Goal: Task Accomplishment & Management: Complete application form

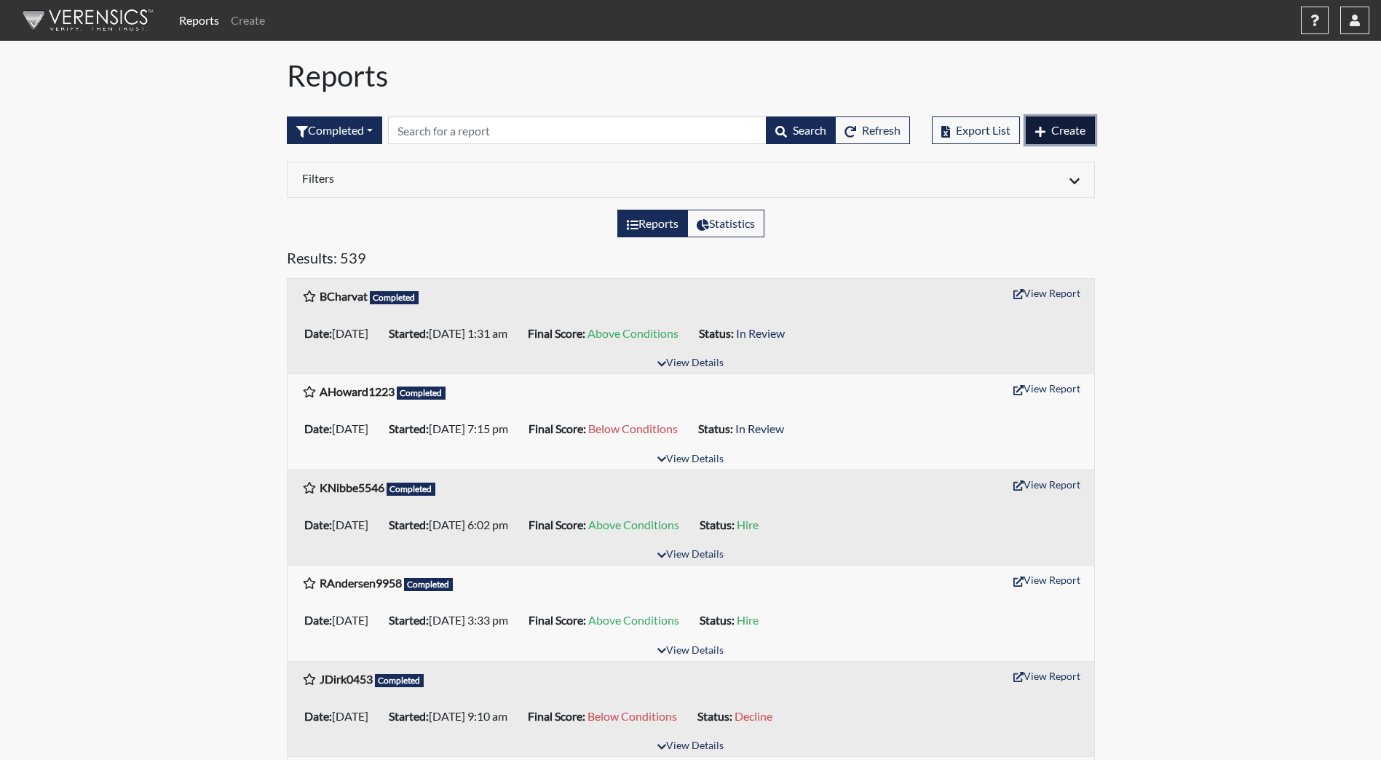
click at [1059, 131] on span "Create" at bounding box center [1068, 130] width 34 height 14
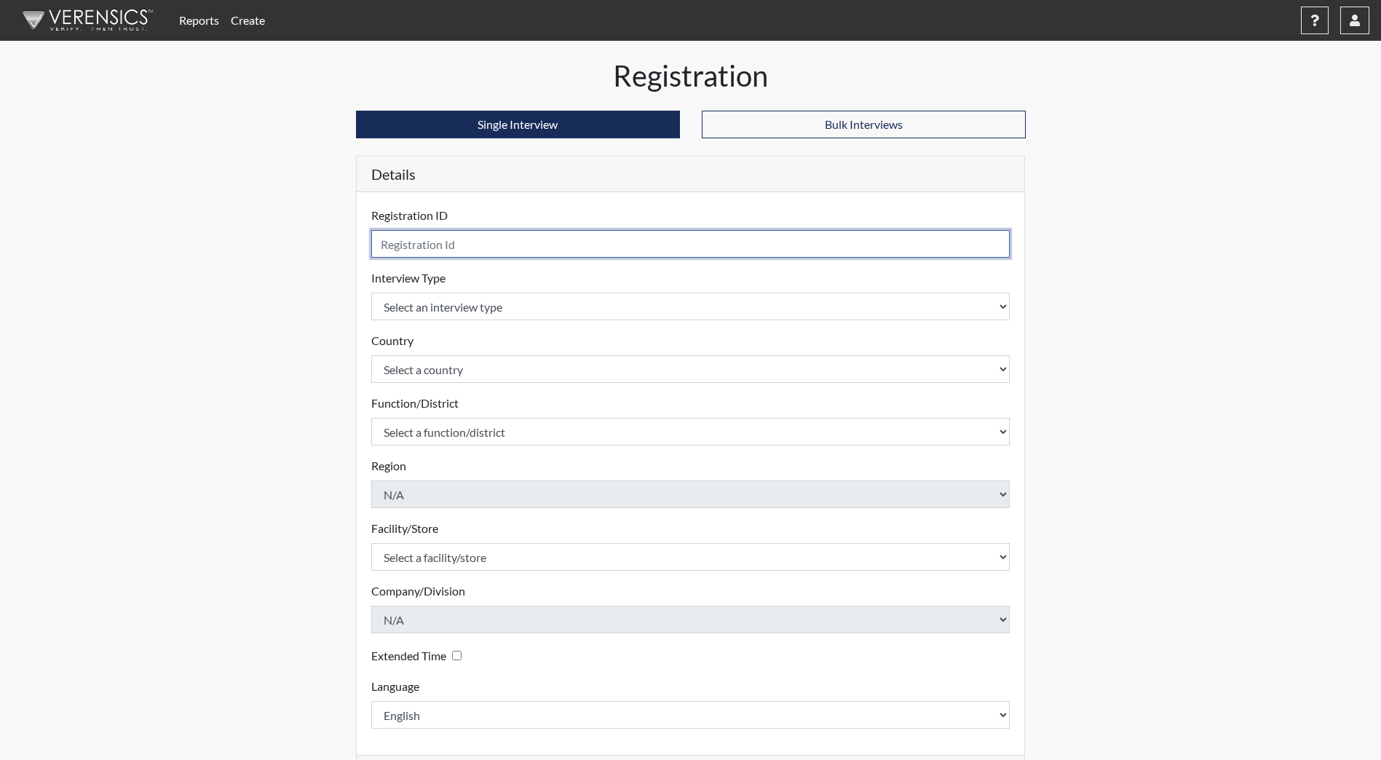
click at [628, 244] on input "text" at bounding box center [690, 244] width 639 height 28
type input "CUzoechinamchalazo1491"
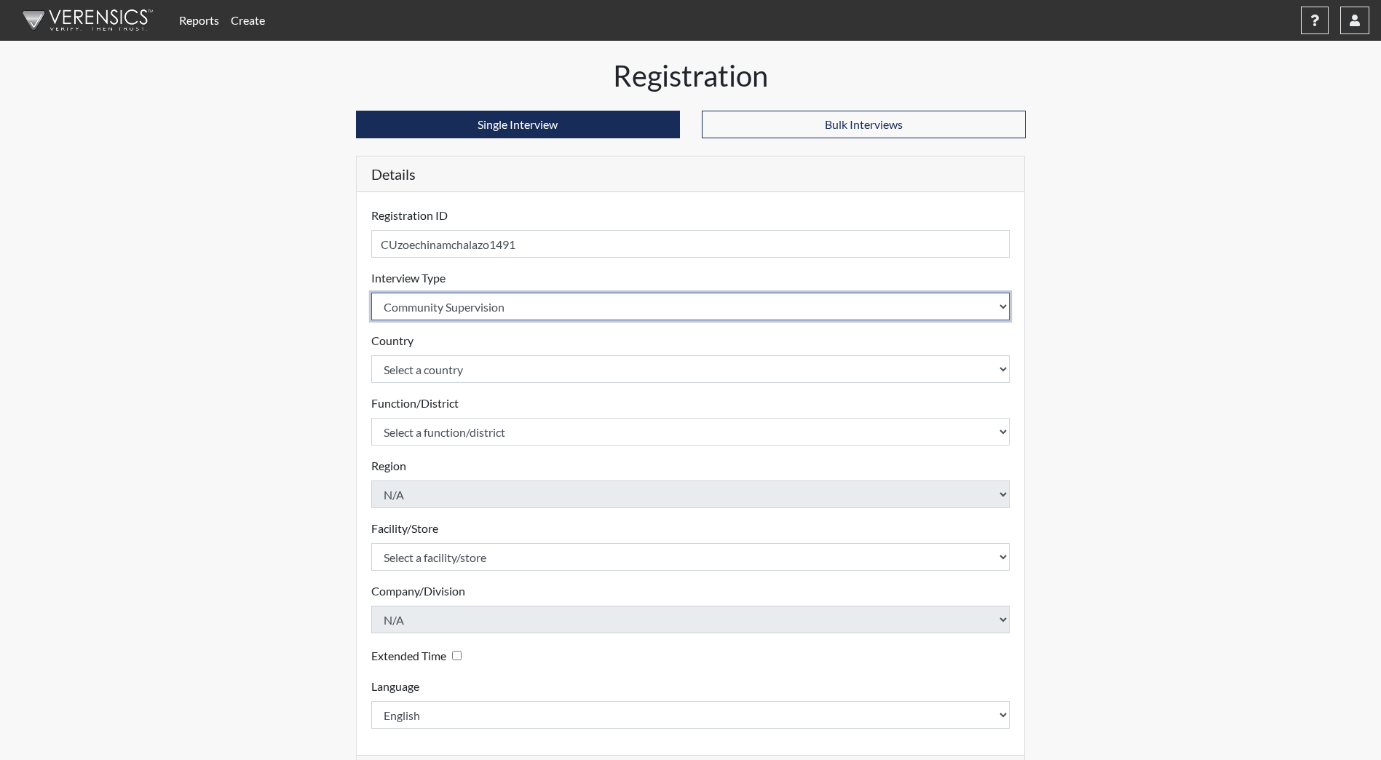
select select "ff733e93-e1bf-11ea-9c9f-0eff0cf7eb8f"
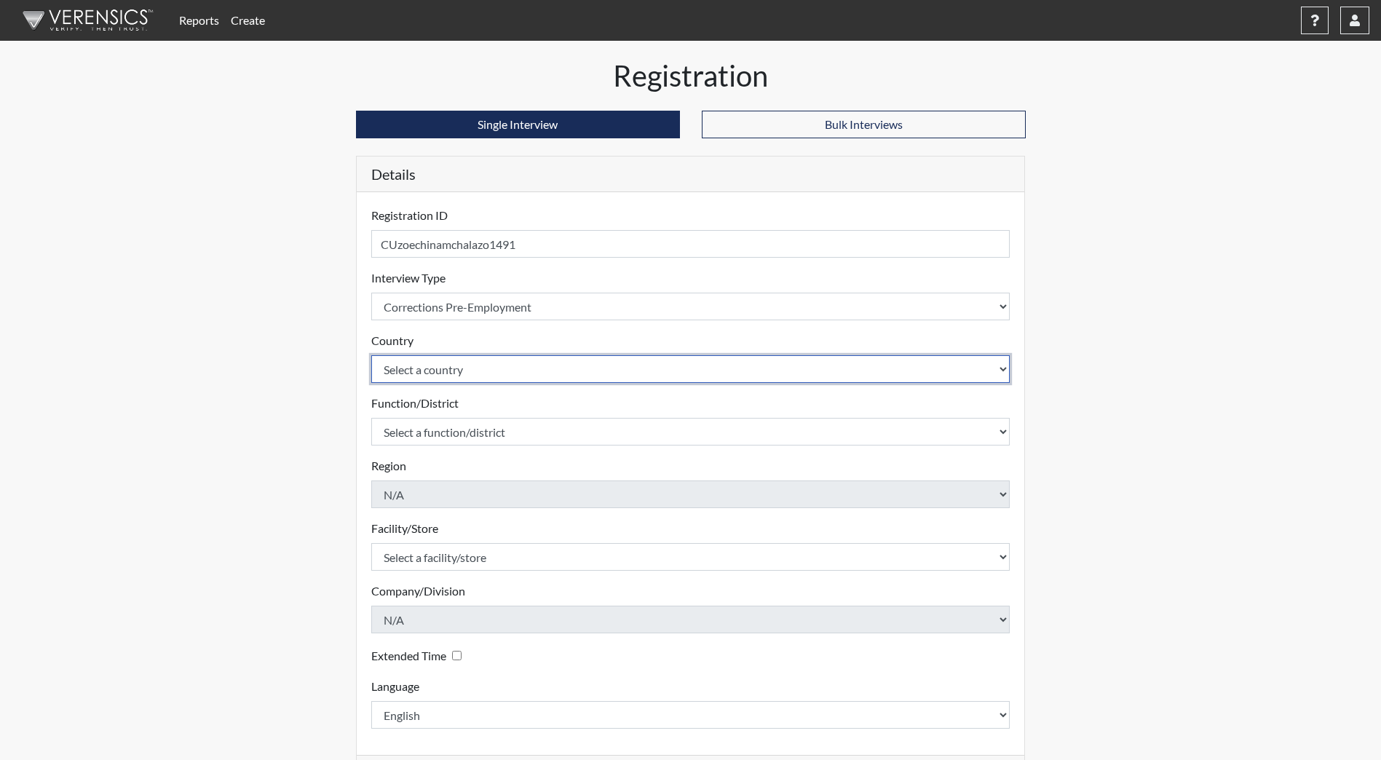
select select "united-states-of-[GEOGRAPHIC_DATA]"
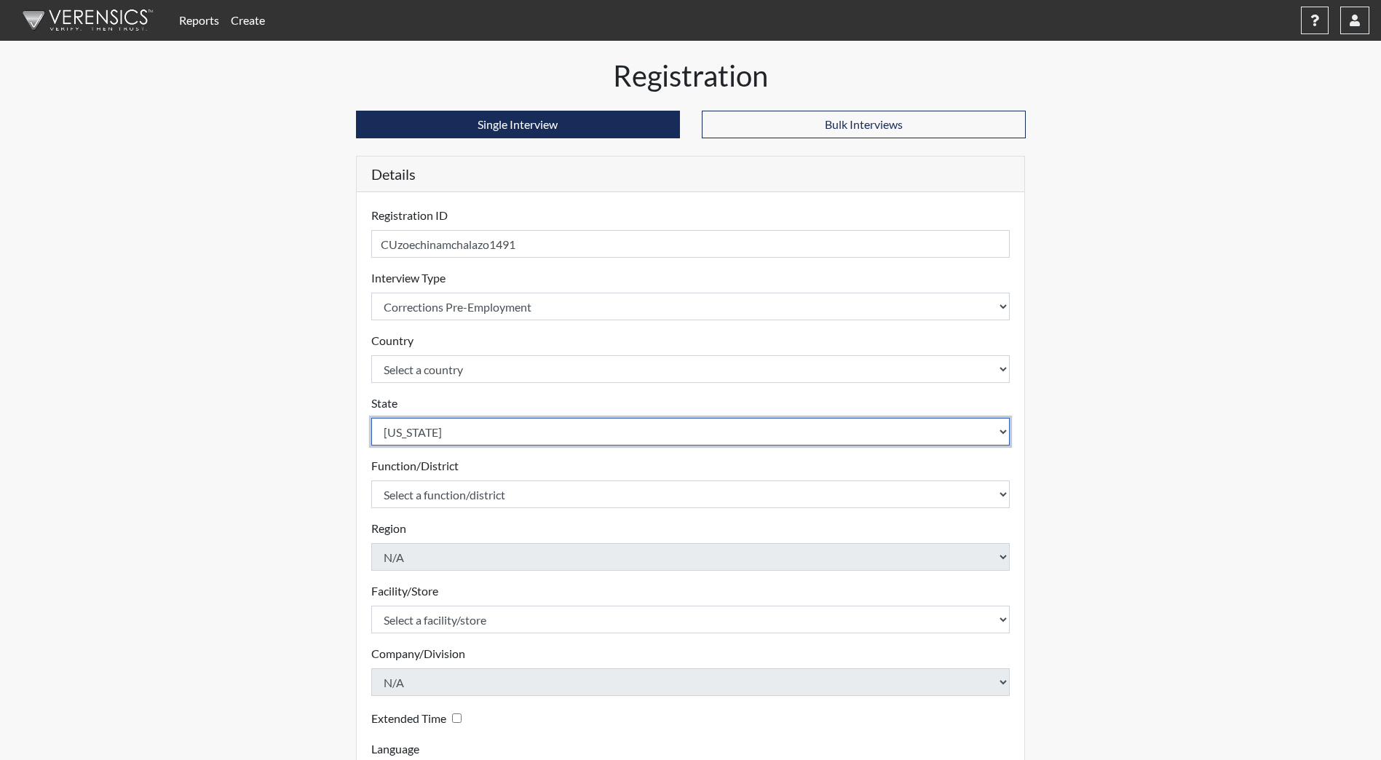
click at [822, 434] on select "Select a state [US_STATE] [US_STATE] [US_STATE] [US_STATE] [US_STATE] [US_STATE…" at bounding box center [690, 432] width 639 height 28
select select "ND"
click at [371, 418] on select "Select a state [US_STATE] [US_STATE] [US_STATE] [US_STATE] [US_STATE] [US_STATE…" at bounding box center [690, 432] width 639 height 28
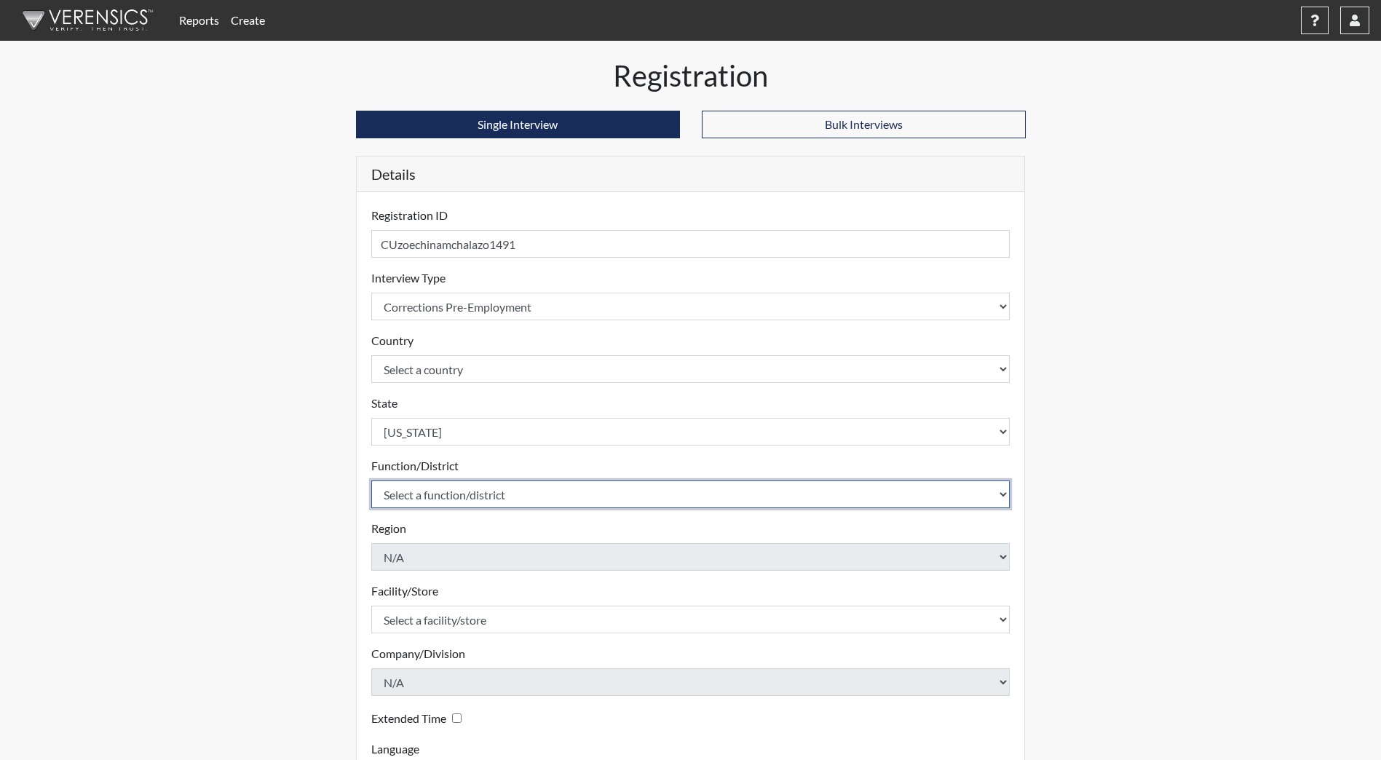
click at [488, 497] on select "Select a function/district Central Office/530 DJS Community/224 HRCC/516 YCC/223" at bounding box center [690, 495] width 639 height 28
select select "1e5b4d91-18c1-44f8-b08b-0a92f3668bee"
click at [371, 481] on select "Select a function/district Central Office/530 DJS Community/224 HRCC/516 YCC/223" at bounding box center [690, 495] width 639 height 28
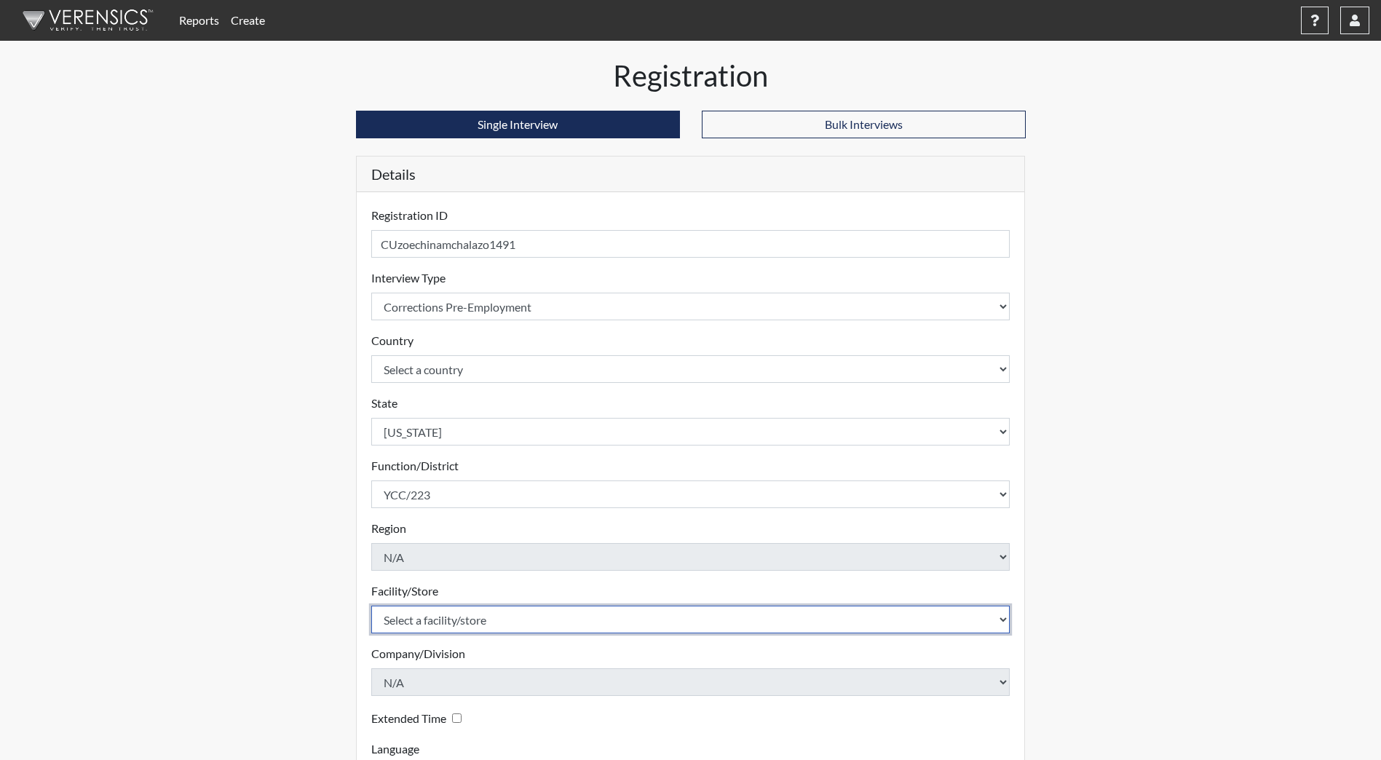
click at [481, 609] on select "Select a facility/store [GEOGRAPHIC_DATA]" at bounding box center [690, 620] width 639 height 28
select select "b5d71108-2398-4d3d-9aa2-ff85b6e68adc"
click at [371, 606] on select "Select a facility/store [GEOGRAPHIC_DATA]" at bounding box center [690, 620] width 639 height 28
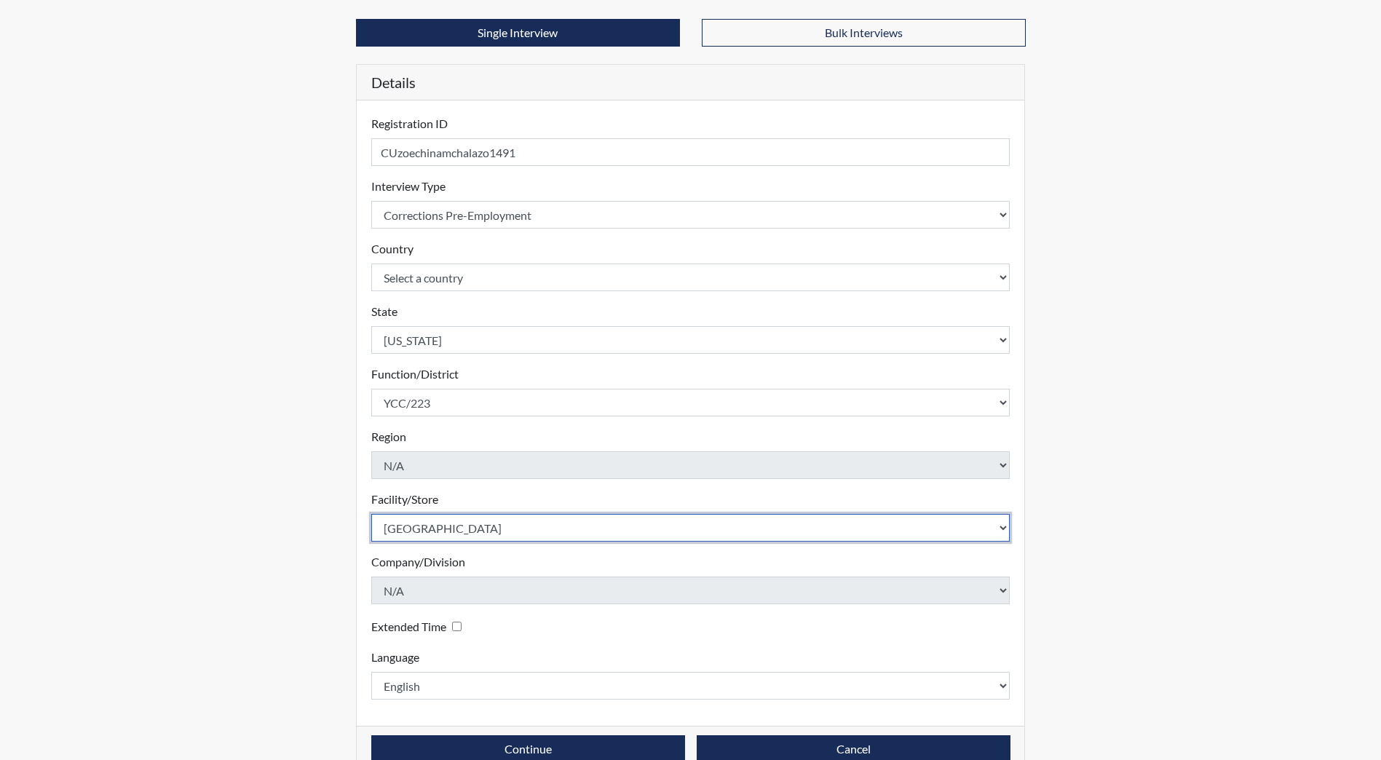
scroll to position [122, 0]
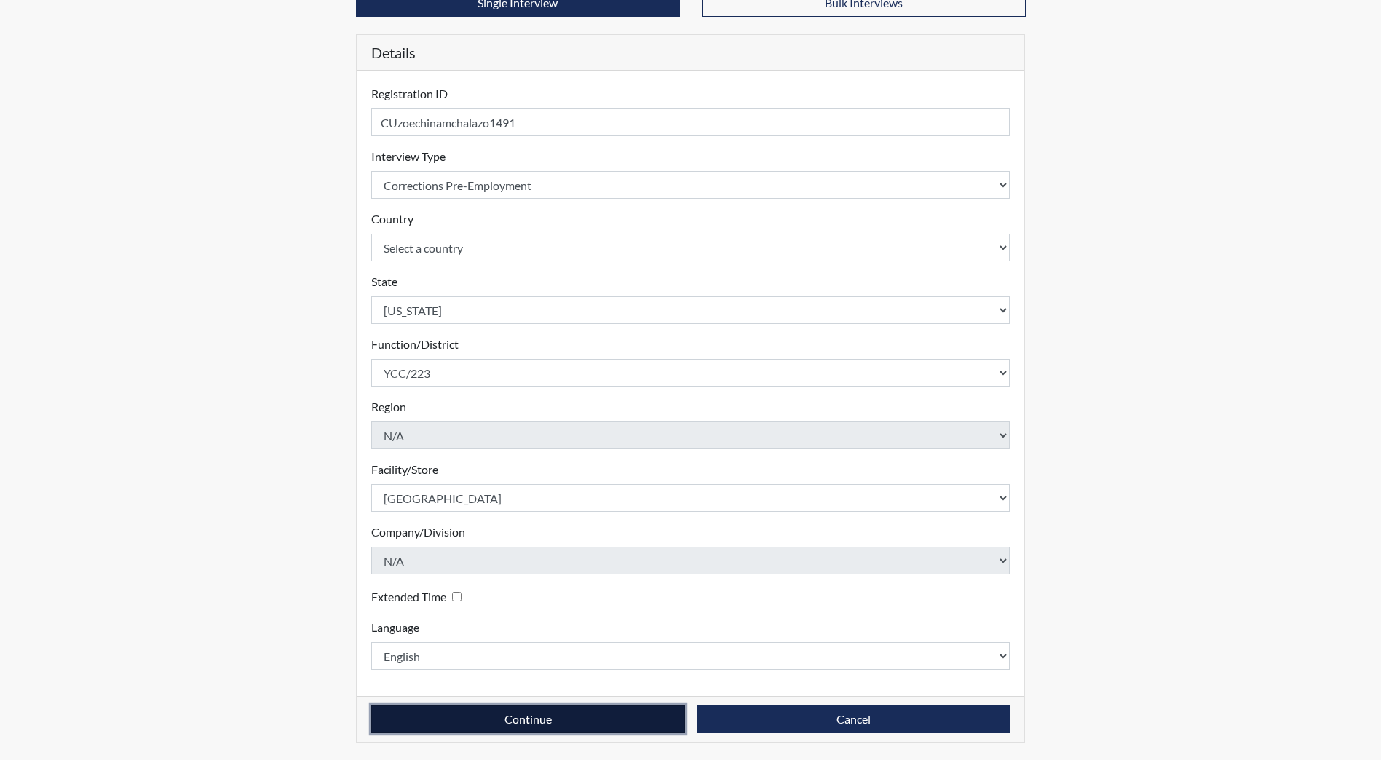
click at [509, 716] on button "Continue" at bounding box center [528, 719] width 314 height 28
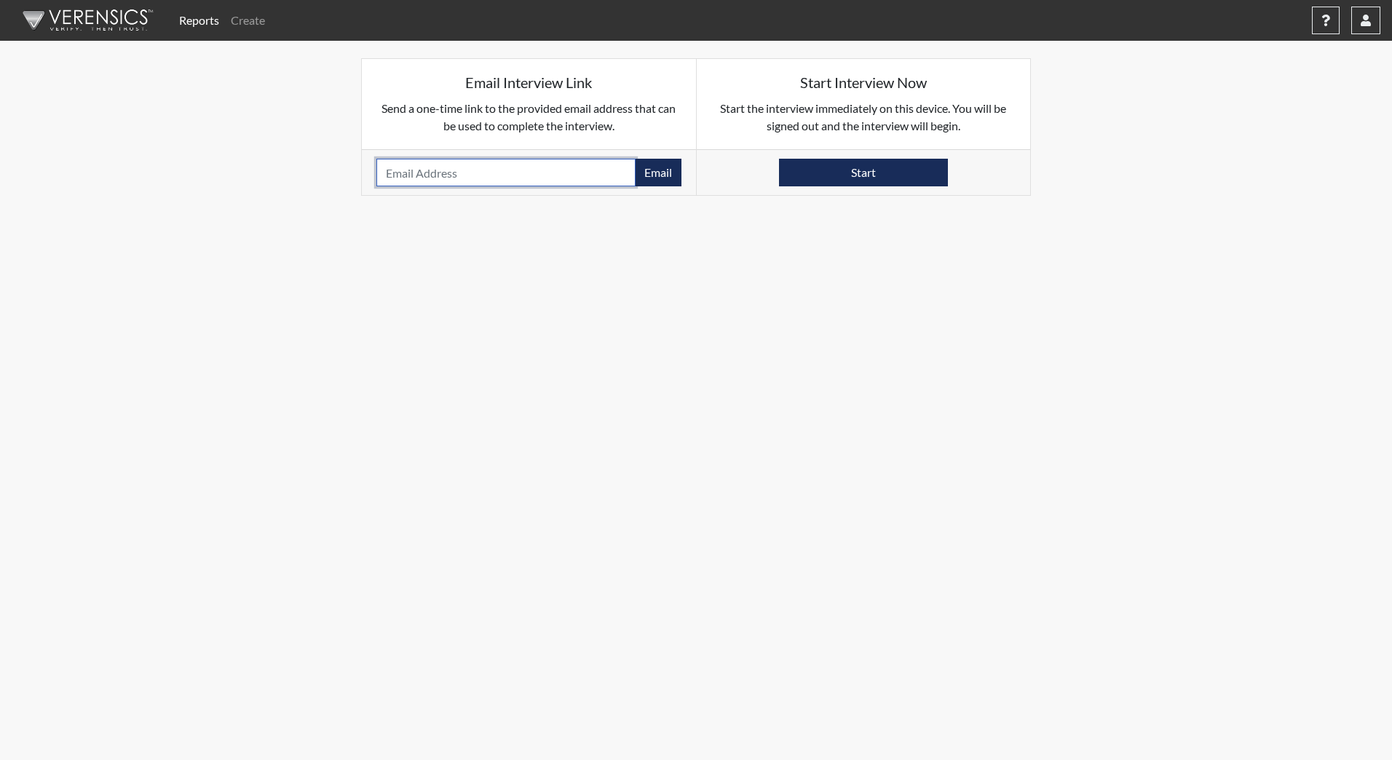
click at [476, 172] on input "email" at bounding box center [505, 173] width 259 height 28
click at [477, 172] on input "email" at bounding box center [505, 173] width 259 height 28
type input "[EMAIL_ADDRESS][DOMAIN_NAME]"
click at [660, 173] on button "Email" at bounding box center [658, 173] width 47 height 28
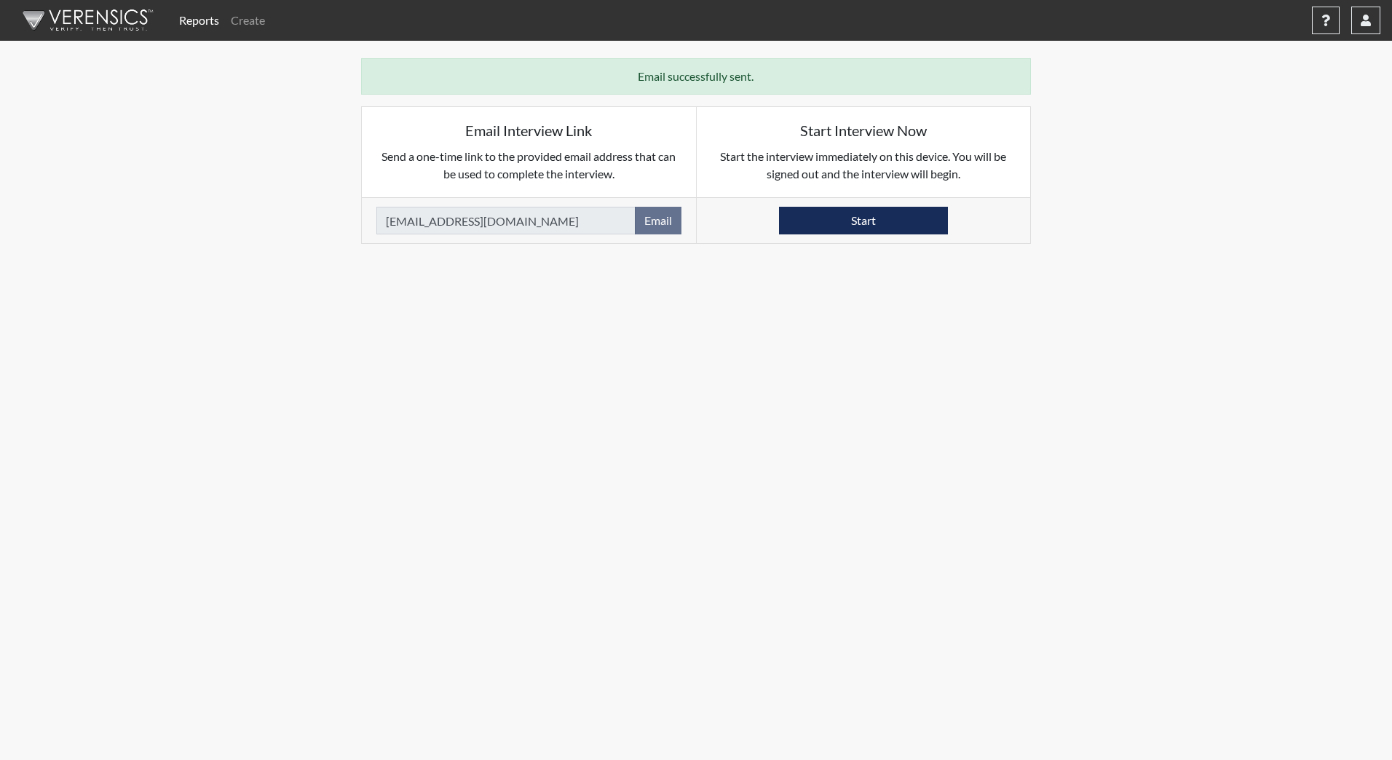
click at [84, 19] on img at bounding box center [84, 21] width 167 height 44
